Goal: Information Seeking & Learning: Compare options

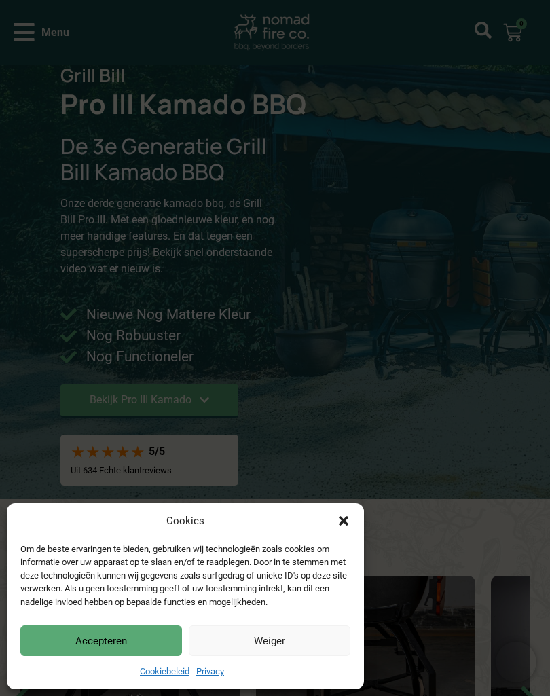
scroll to position [56, 0]
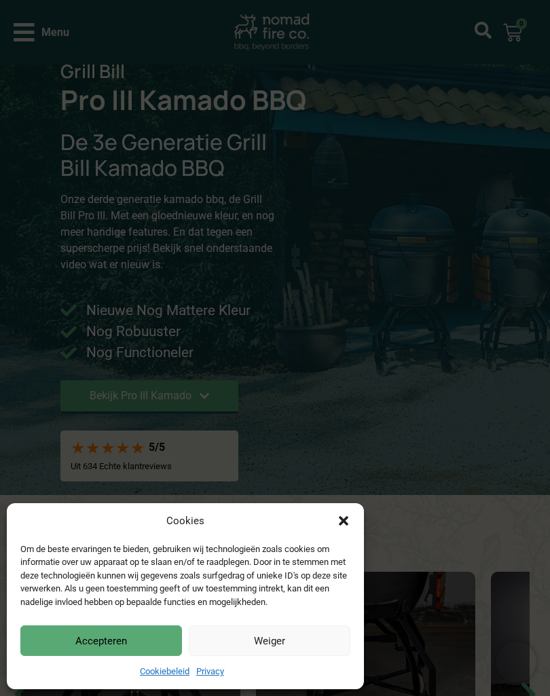
click at [337, 514] on icon "Dialog sluiten" at bounding box center [344, 521] width 14 height 14
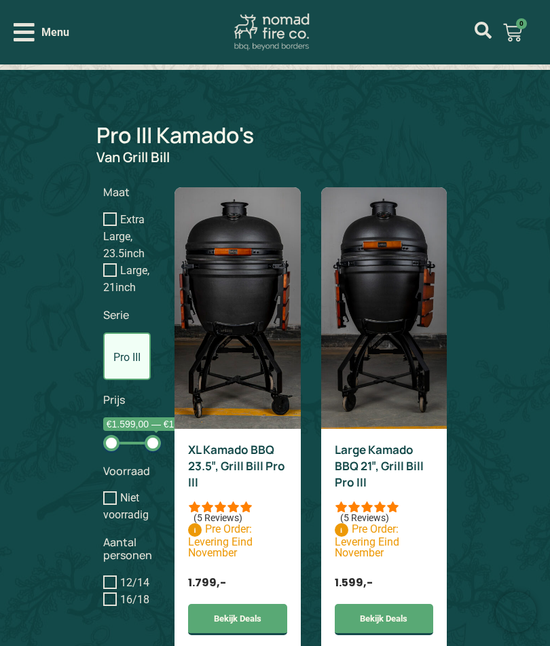
scroll to position [991, 0]
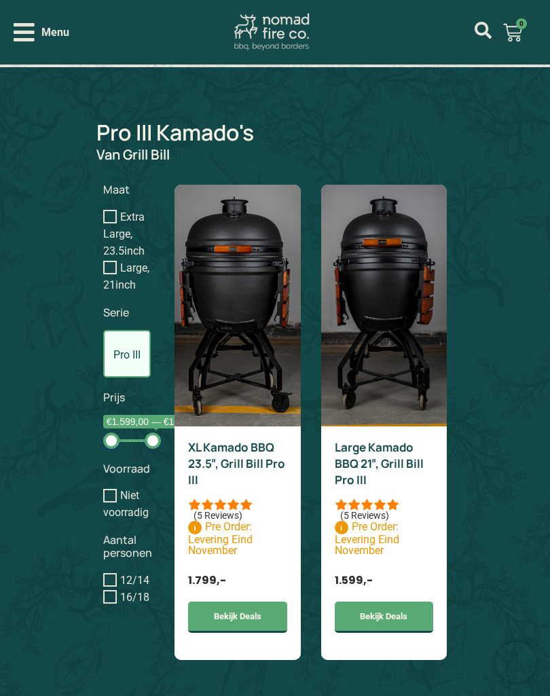
click at [29, 35] on icon "Open/Close Menu" at bounding box center [24, 32] width 21 height 24
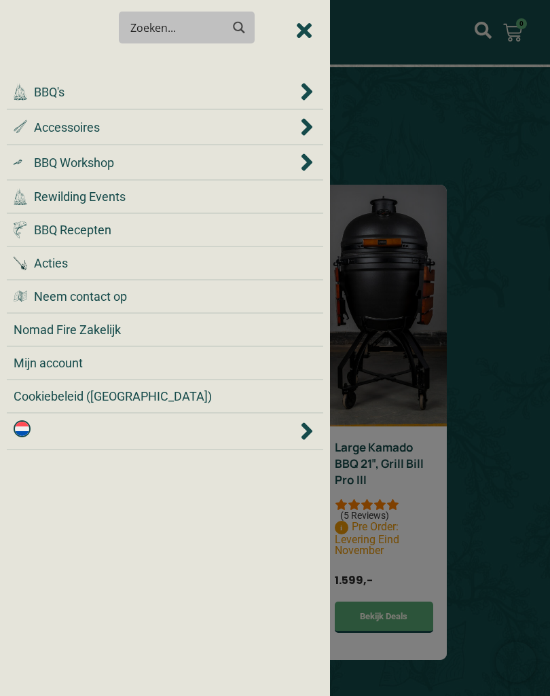
click at [50, 94] on span "BBQ's" at bounding box center [49, 92] width 31 height 18
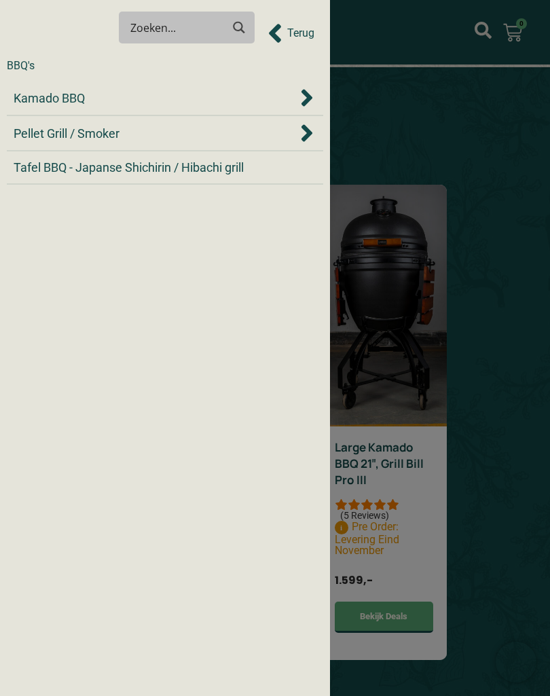
click at [67, 134] on span "Pellet Grill / Smoker" at bounding box center [67, 133] width 106 height 18
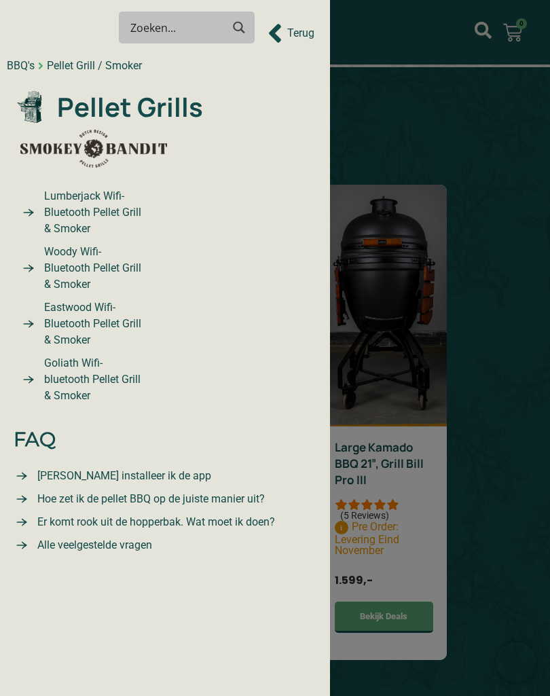
click at [80, 200] on span "Lumberjack Wifi-Bluetooth Pellet Grill & Smoker" at bounding box center [92, 212] width 103 height 49
click at [92, 205] on span "Lumberjack Wifi-Bluetooth Pellet Grill & Smoker" at bounding box center [92, 212] width 103 height 49
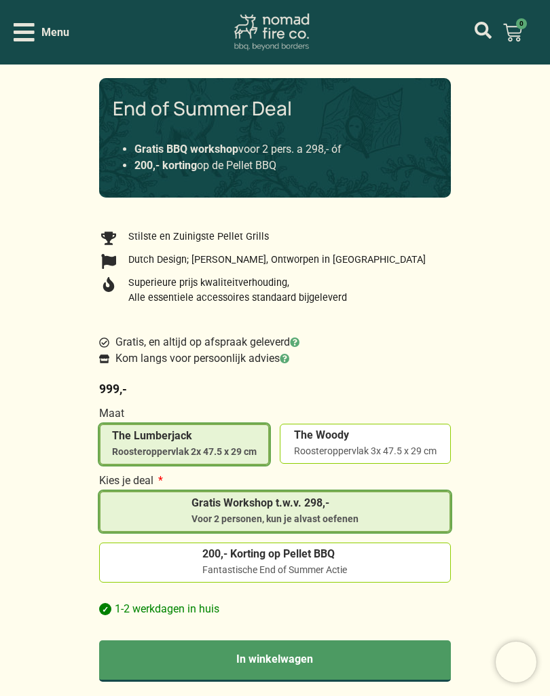
scroll to position [811, 0]
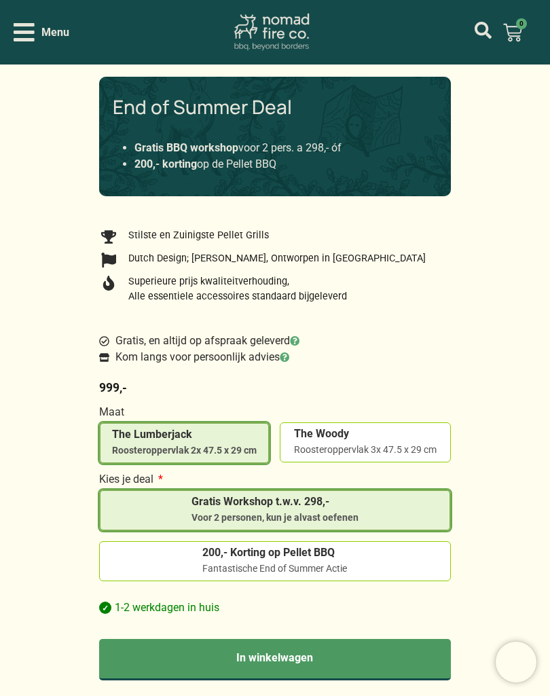
click at [0, 0] on input "200,- Korting op Pellet BBQ Fantastische End of Summer Actie" at bounding box center [0, 0] width 0 height 0
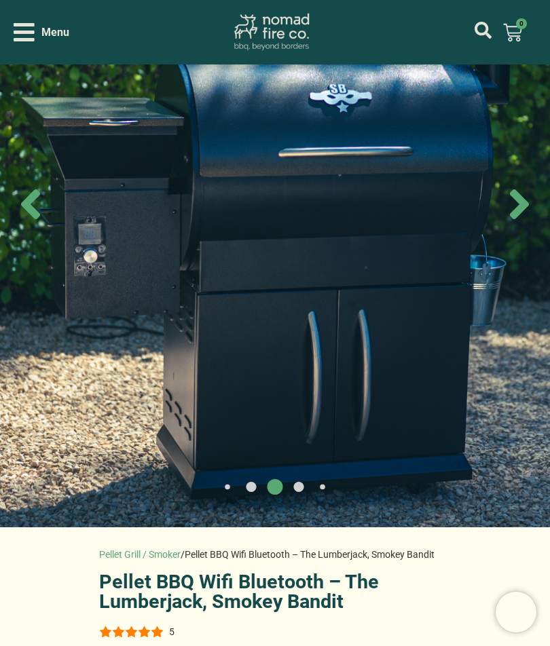
scroll to position [96, 0]
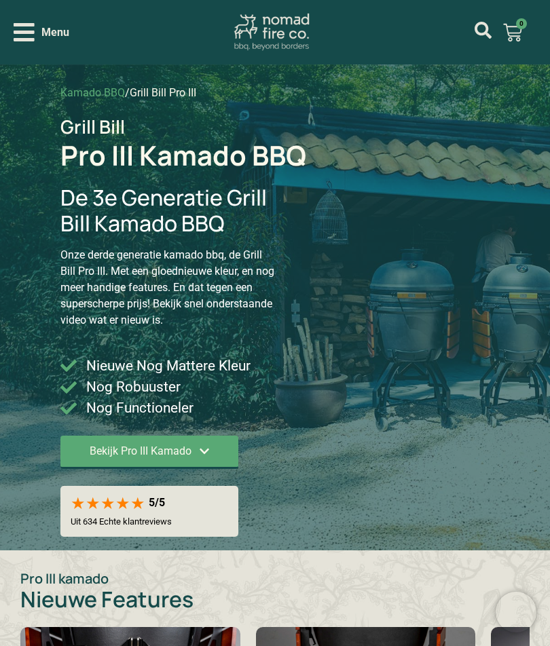
click at [23, 28] on icon "Open/Close Menu" at bounding box center [24, 32] width 21 height 24
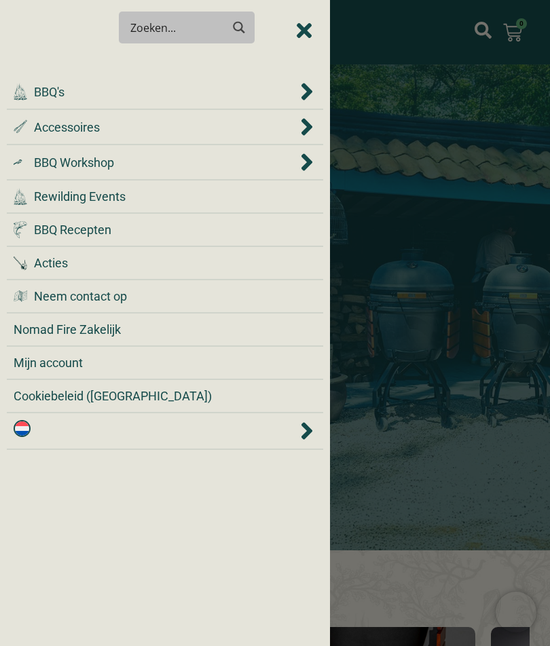
click at [51, 90] on span "BBQ's" at bounding box center [49, 92] width 31 height 18
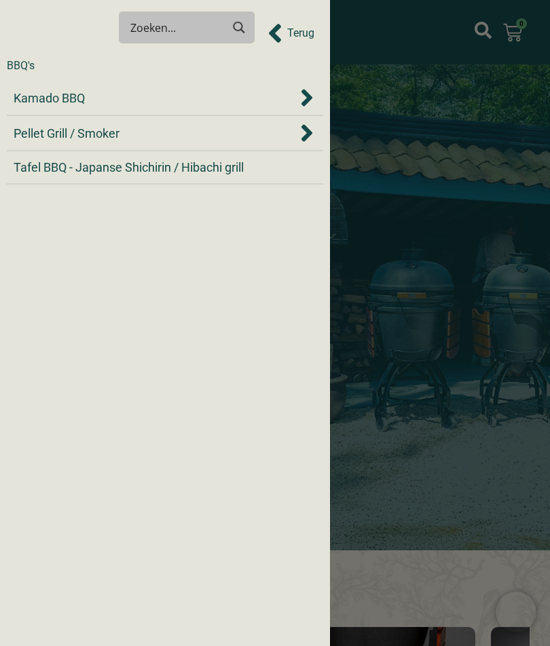
click at [62, 130] on span "Pellet Grill / Smoker" at bounding box center [67, 133] width 106 height 18
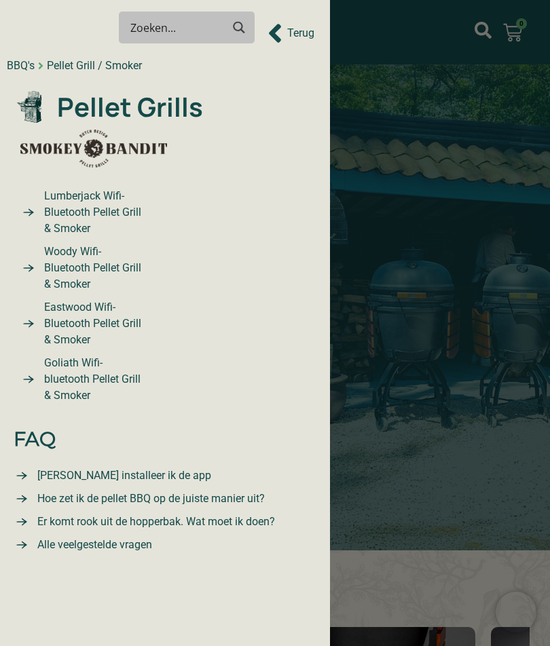
click at [84, 265] on span "Woody Wifi-Bluetooth Pellet Grill & Smoker" at bounding box center [92, 268] width 103 height 49
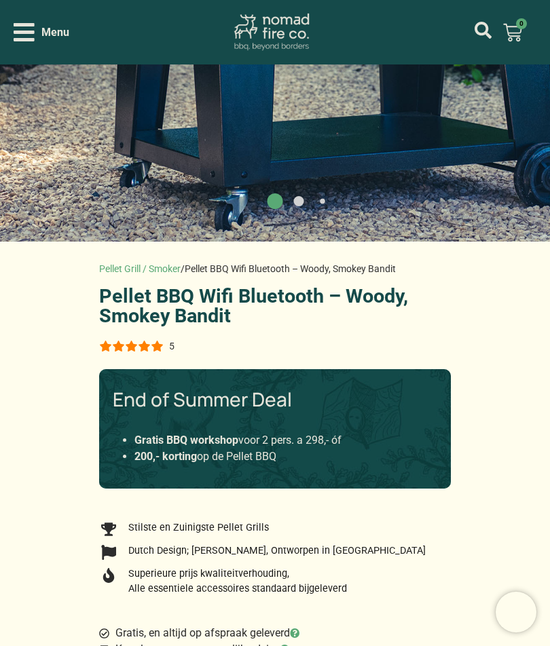
scroll to position [466, 0]
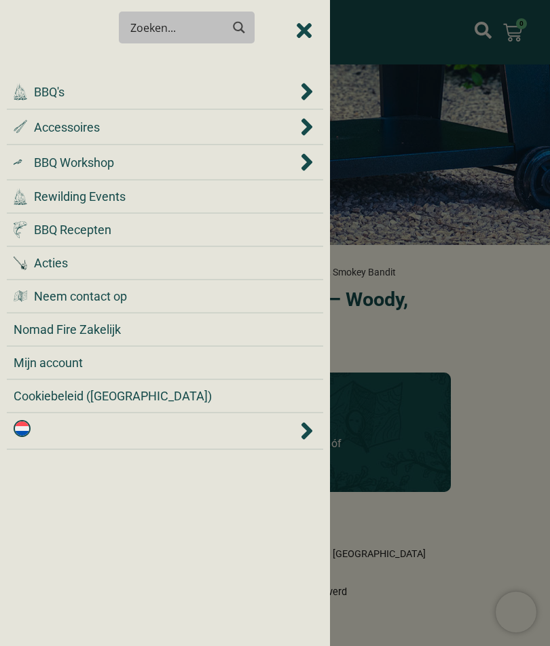
click at [52, 95] on span "BBQ's" at bounding box center [49, 92] width 31 height 18
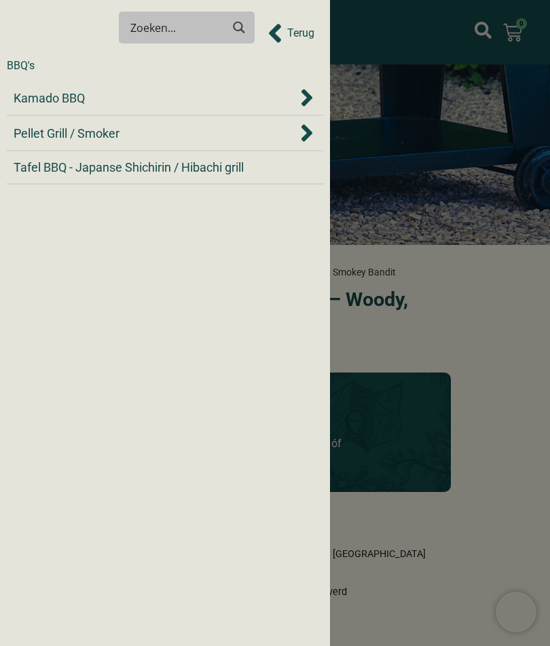
click at [50, 136] on span "Pellet Grill / Smoker" at bounding box center [67, 133] width 106 height 18
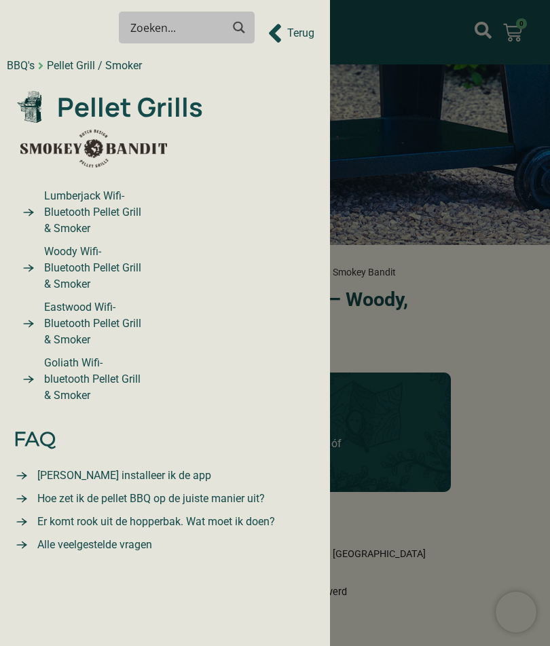
click at [75, 363] on span "Goliath Wifi-bluetooth Pellet Grill & Smoker" at bounding box center [92, 379] width 103 height 49
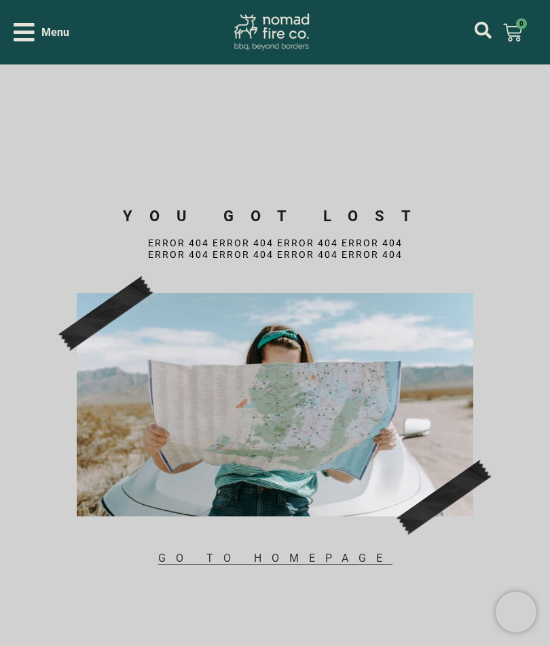
click at [31, 26] on icon "Open/Close Menu" at bounding box center [24, 32] width 21 height 18
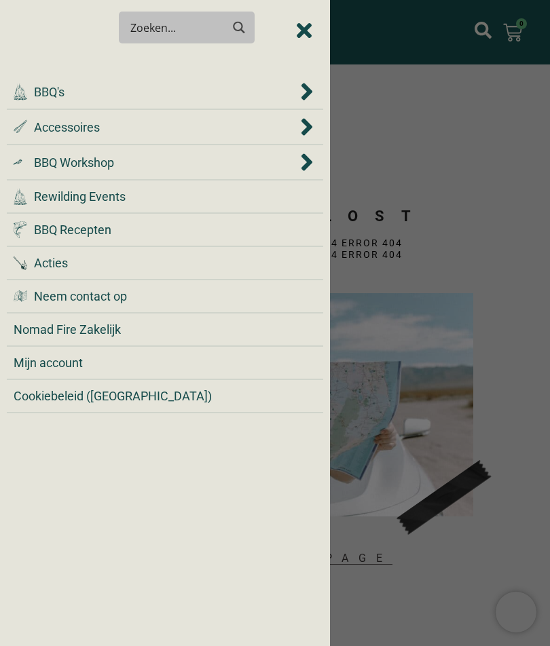
click at [53, 96] on span "BBQ's" at bounding box center [49, 92] width 31 height 18
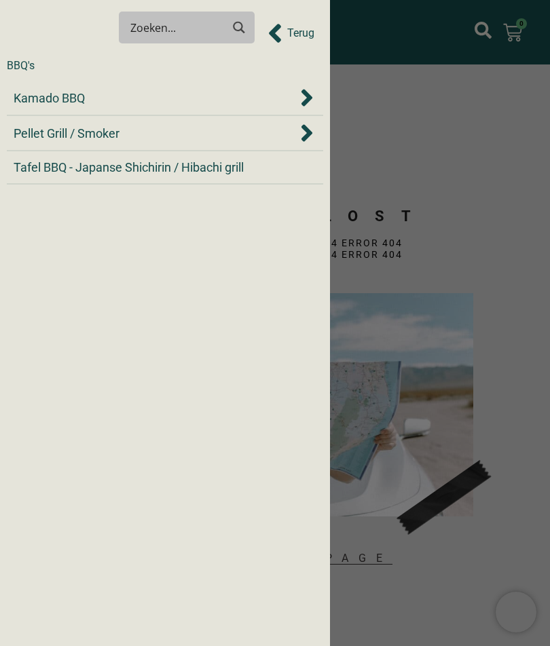
click at [69, 128] on span "Pellet Grill / Smoker" at bounding box center [67, 133] width 106 height 18
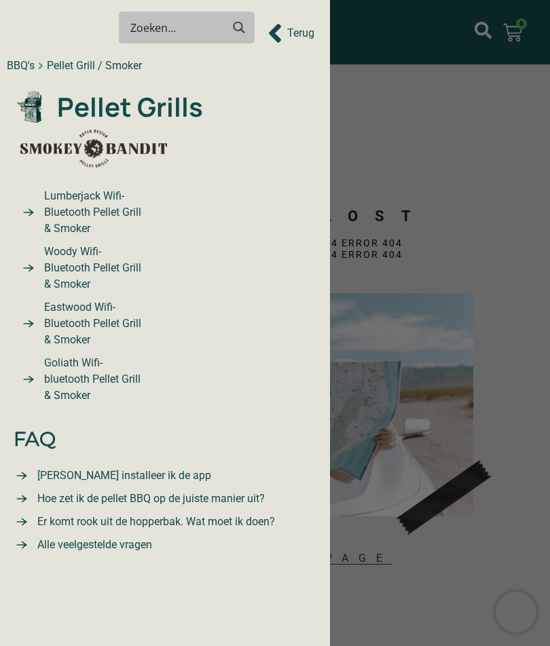
click at [73, 314] on span "Eastwood Wifi-Bluetooth Pellet Grill & Smoker" at bounding box center [92, 323] width 103 height 49
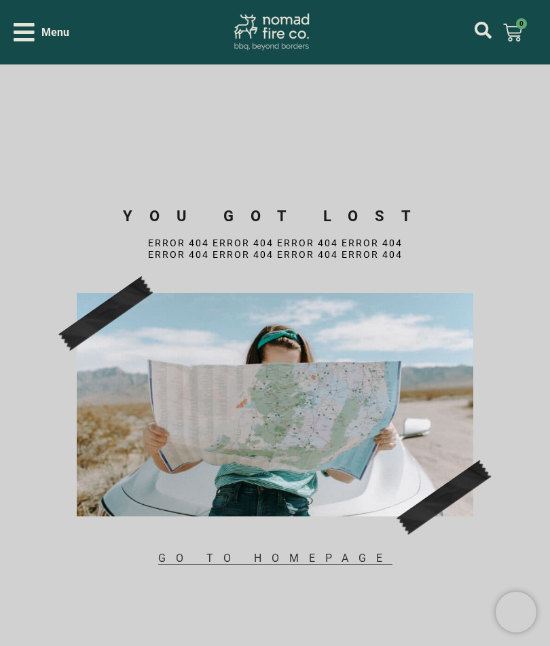
click at [35, 35] on div "Menu" at bounding box center [42, 32] width 56 height 24
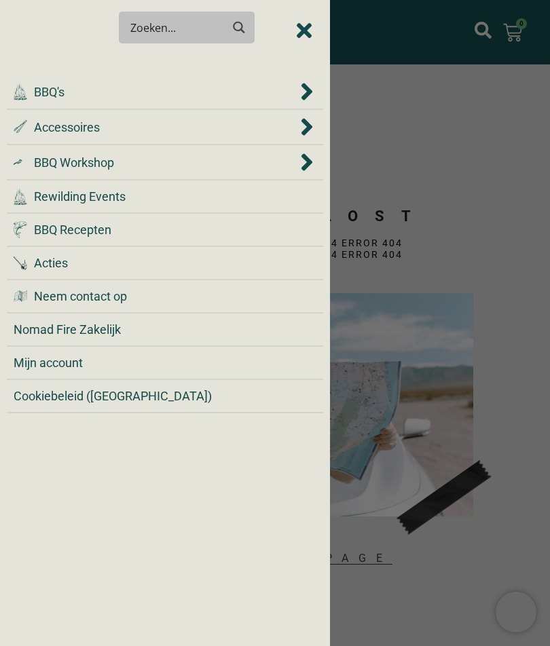
click at [43, 90] on span "BBQ's" at bounding box center [49, 92] width 31 height 18
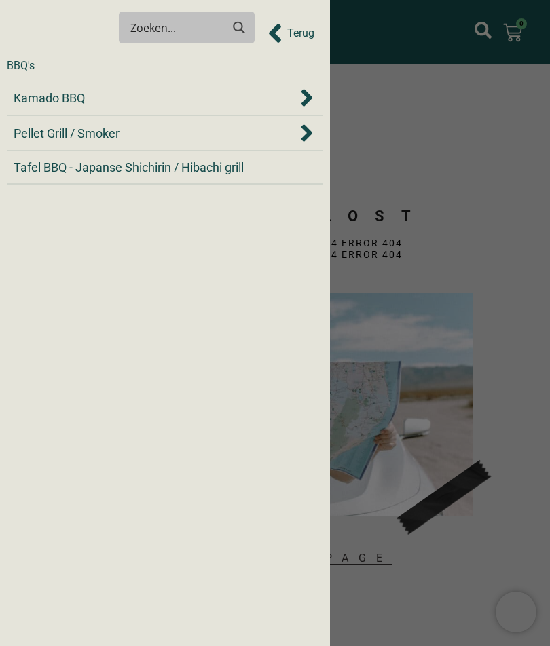
click at [65, 128] on span "Pellet Grill / Smoker" at bounding box center [67, 133] width 106 height 18
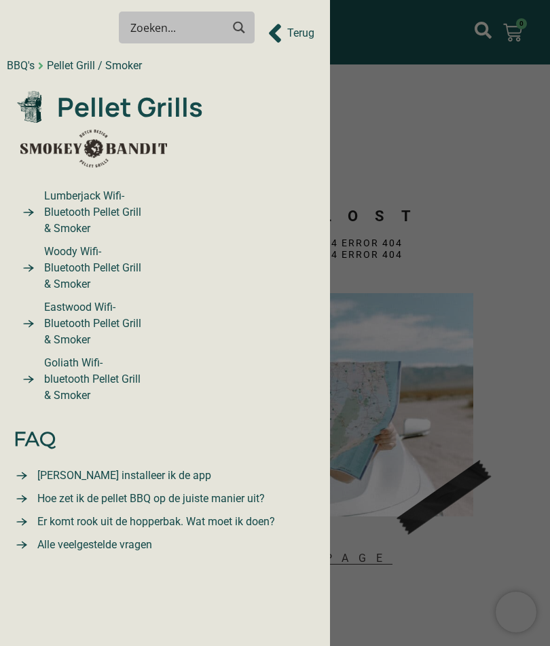
click at [72, 202] on span "Lumberjack Wifi-Bluetooth Pellet Grill & Smoker" at bounding box center [92, 212] width 103 height 49
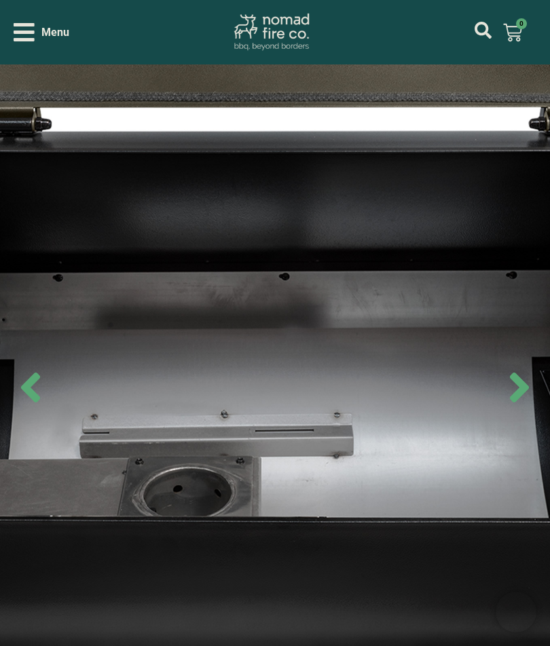
click at [25, 34] on icon "Open/Close Menu" at bounding box center [24, 32] width 21 height 18
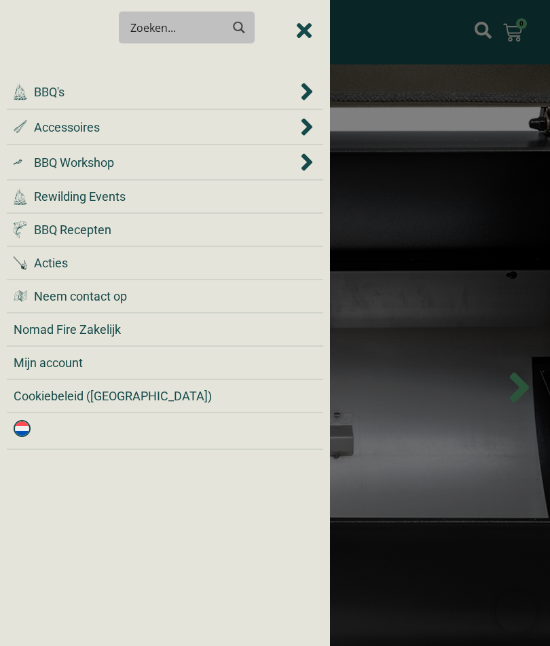
click at [41, 88] on span "BBQ's" at bounding box center [49, 92] width 31 height 18
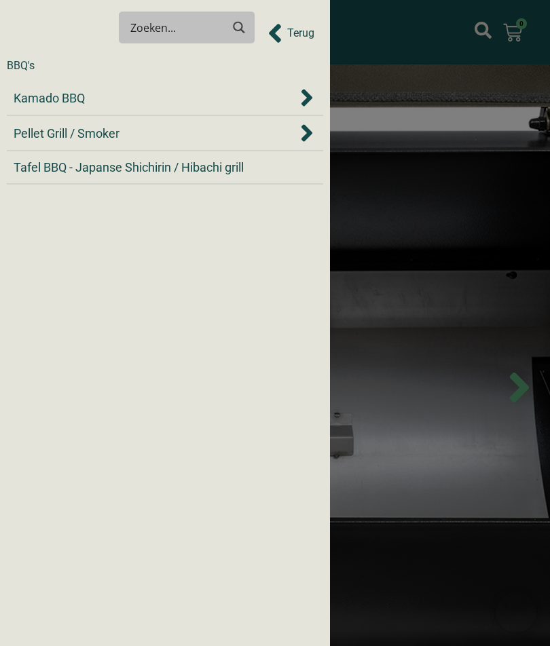
click at [64, 166] on span "Tafel BBQ - Japanse Shichirin / Hibachi grill" at bounding box center [129, 167] width 230 height 18
click at [104, 164] on span "Tafel BBQ - Japanse Shichirin / Hibachi grill" at bounding box center [129, 167] width 230 height 18
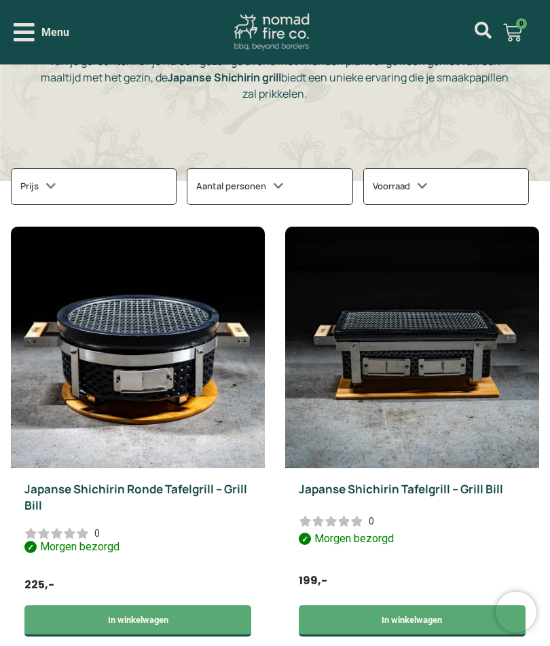
scroll to position [355, 0]
